Goal: Information Seeking & Learning: Learn about a topic

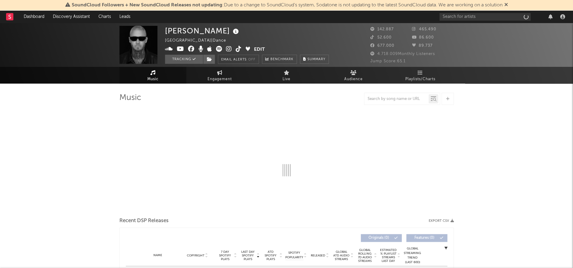
select select "6m"
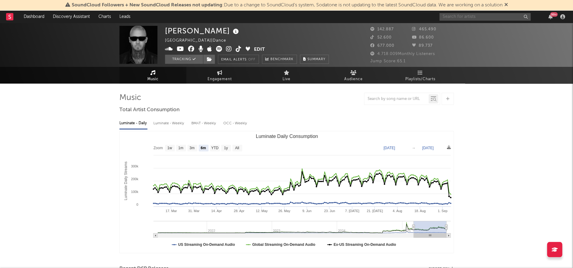
click at [460, 16] on input "text" at bounding box center [484, 17] width 91 height 8
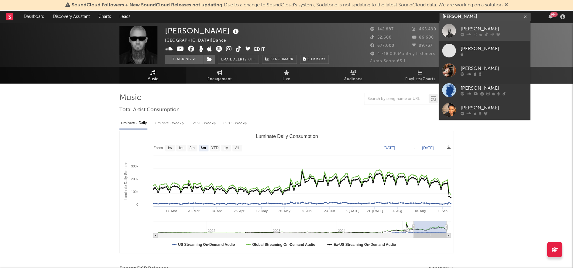
type input "[PERSON_NAME]"
click at [470, 26] on div "[PERSON_NAME]" at bounding box center [493, 28] width 67 height 7
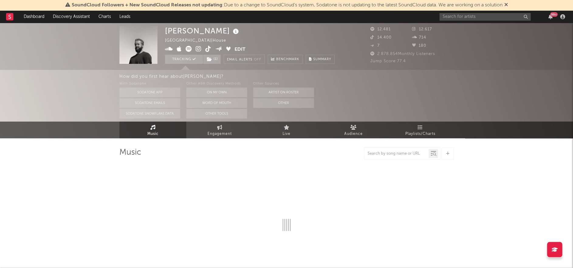
select select "6m"
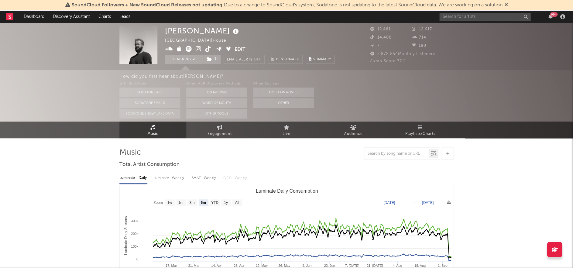
click at [203, 30] on div "[PERSON_NAME]" at bounding box center [202, 31] width 75 height 10
click at [231, 31] on icon at bounding box center [235, 31] width 9 height 9
click at [168, 49] on icon at bounding box center [169, 49] width 8 height 6
click at [198, 49] on icon at bounding box center [199, 49] width 6 height 6
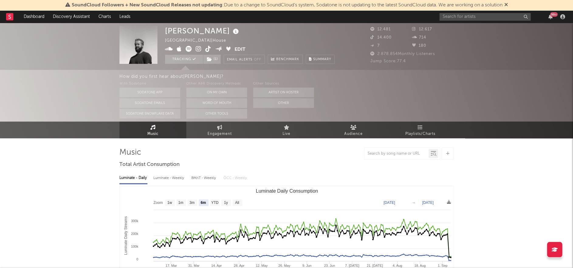
click at [207, 49] on icon at bounding box center [208, 49] width 6 height 6
